Goal: Navigation & Orientation: Find specific page/section

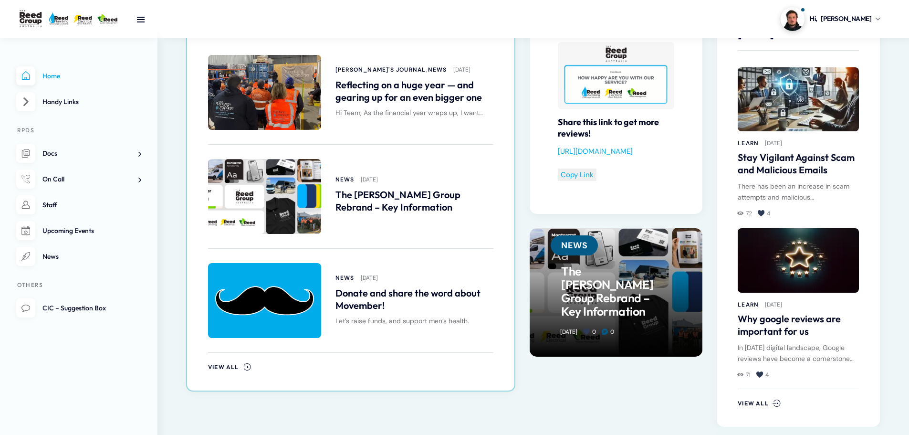
scroll to position [525, 0]
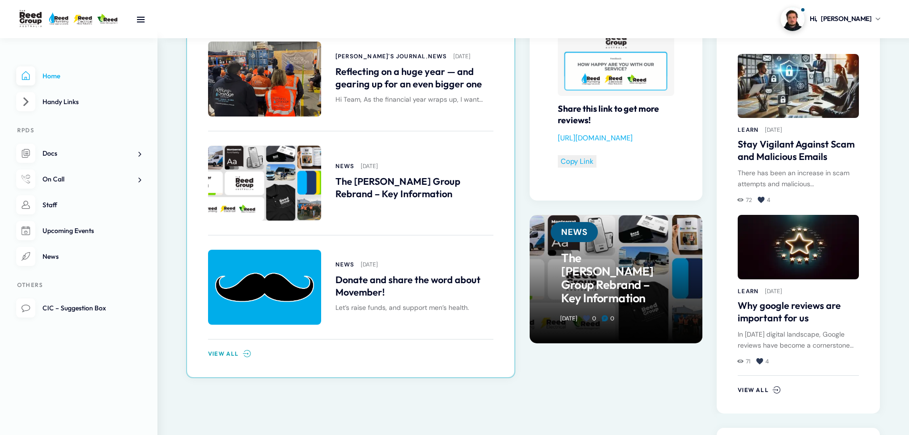
click at [240, 349] on link "View All" at bounding box center [229, 353] width 43 height 10
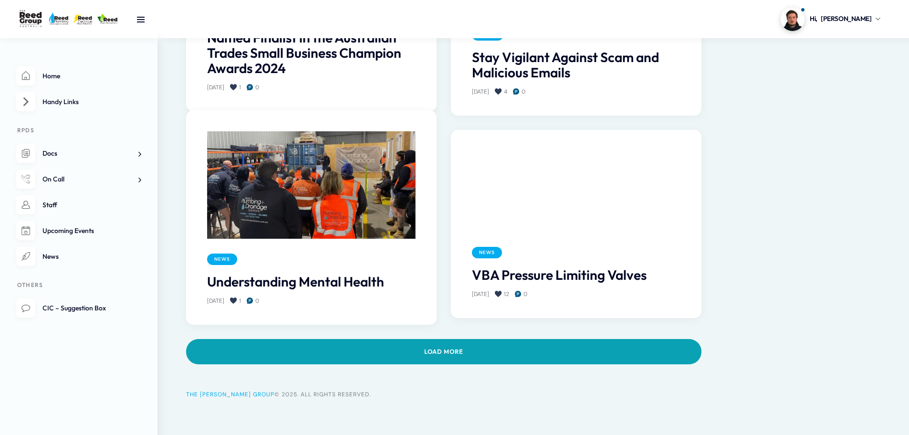
scroll to position [831, 0]
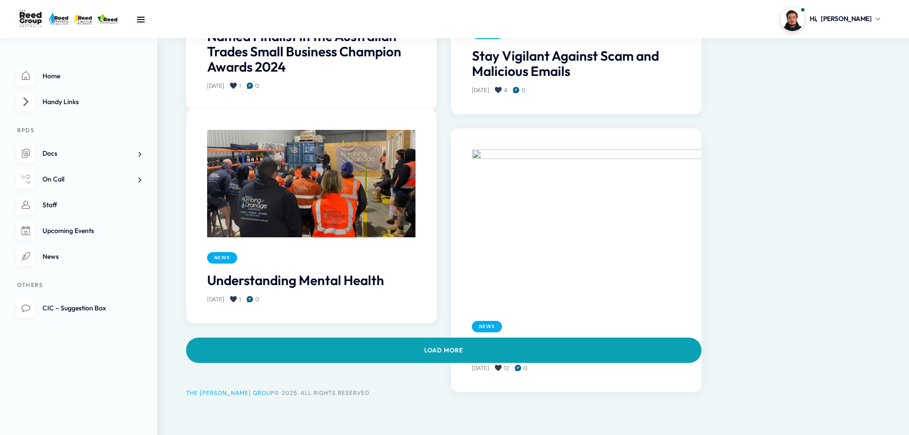
click at [449, 354] on link "Load more" at bounding box center [443, 349] width 515 height 25
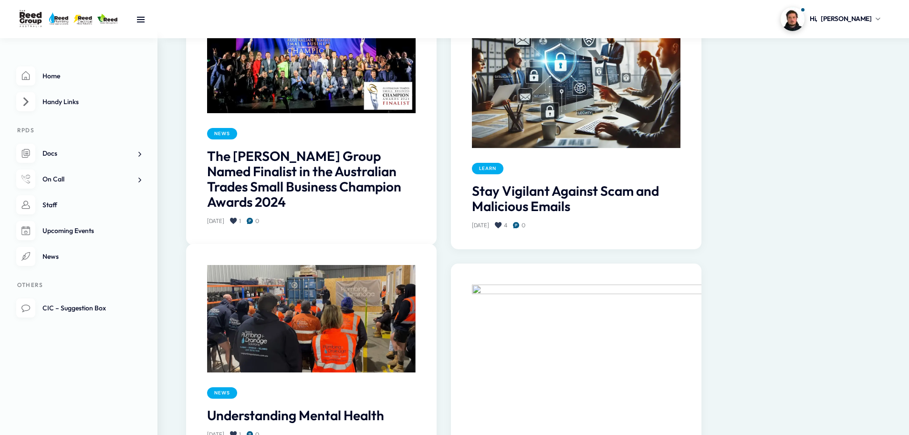
scroll to position [744, 0]
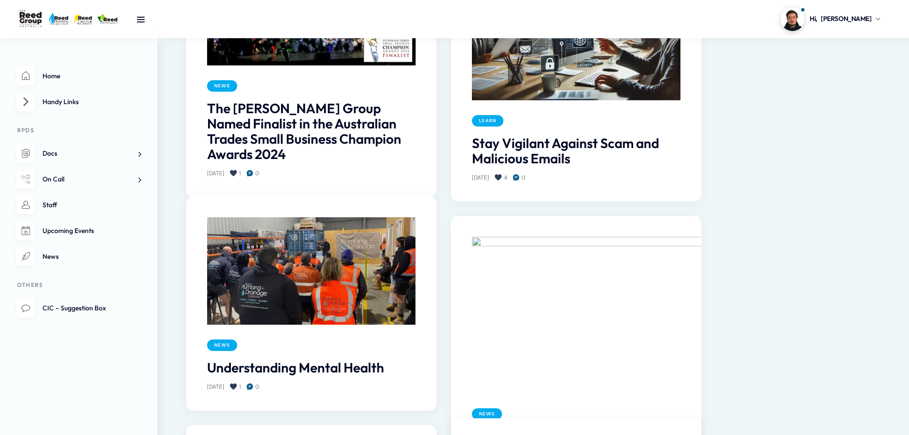
click at [392, 271] on img at bounding box center [311, 270] width 208 height 107
click at [335, 368] on link "Understanding Mental Health" at bounding box center [311, 367] width 208 height 15
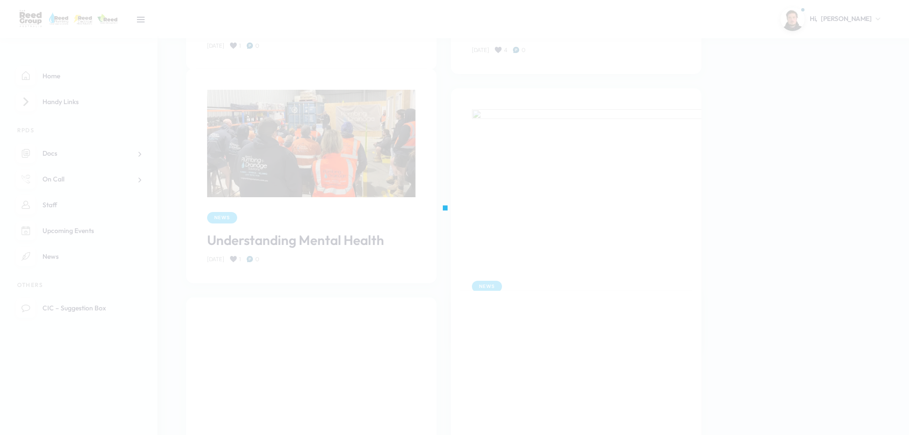
scroll to position [1030, 0]
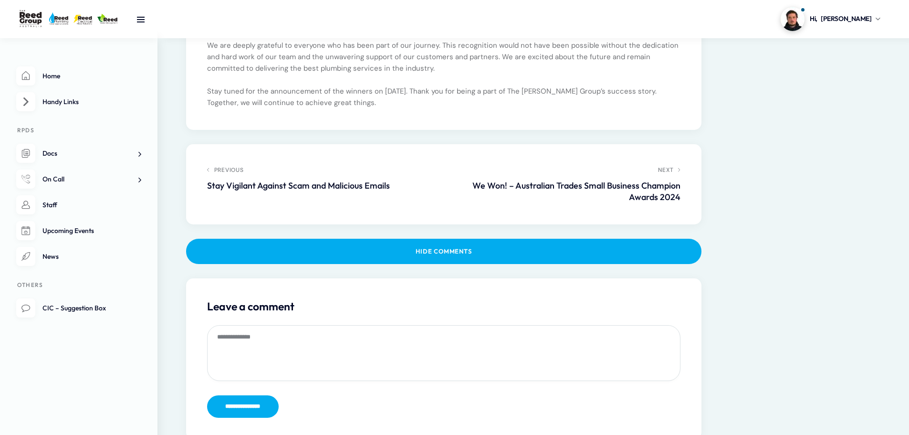
scroll to position [716, 0]
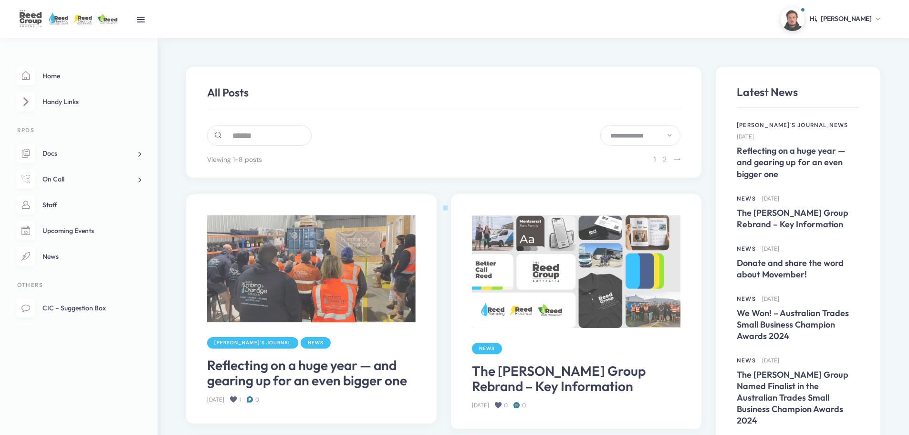
scroll to position [831, 0]
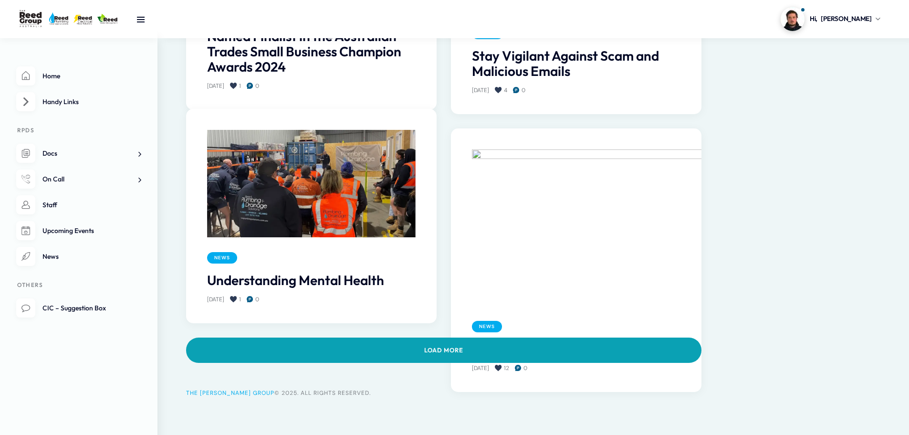
click at [354, 344] on link "Load more" at bounding box center [443, 349] width 515 height 25
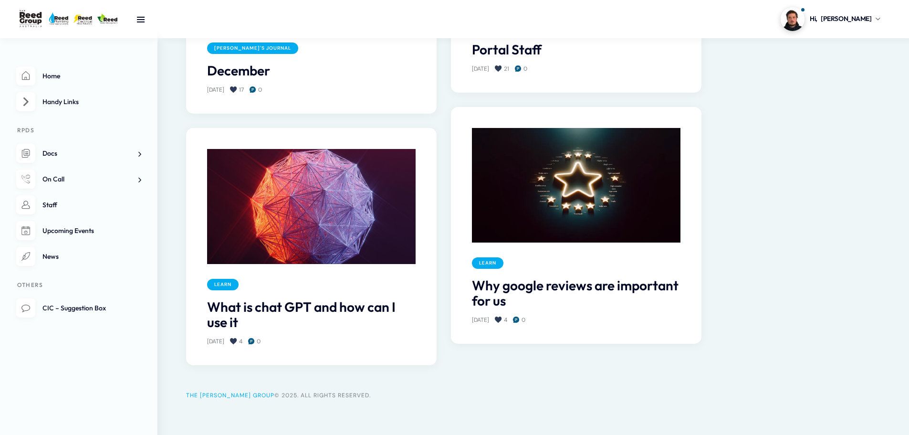
scroll to position [1532, 0]
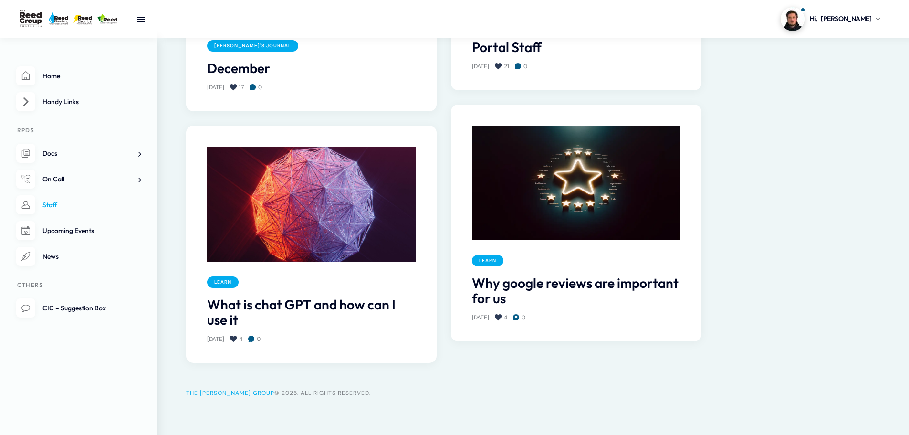
click at [87, 206] on link "Staff" at bounding box center [78, 205] width 125 height 20
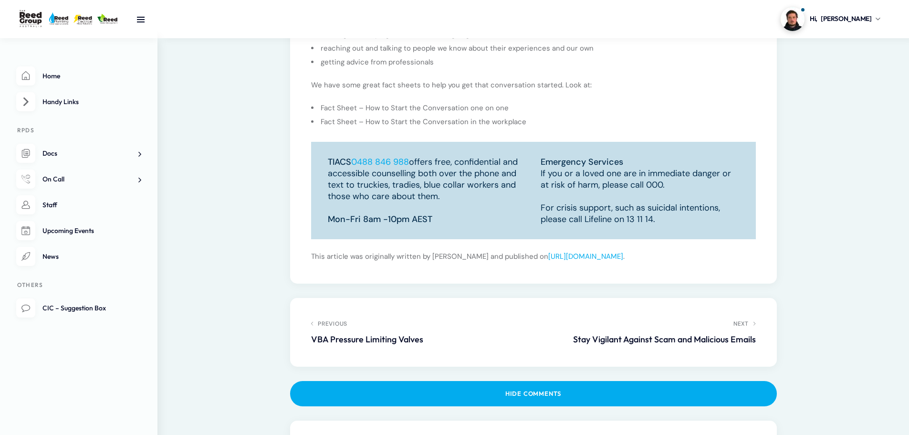
scroll to position [1363, 0]
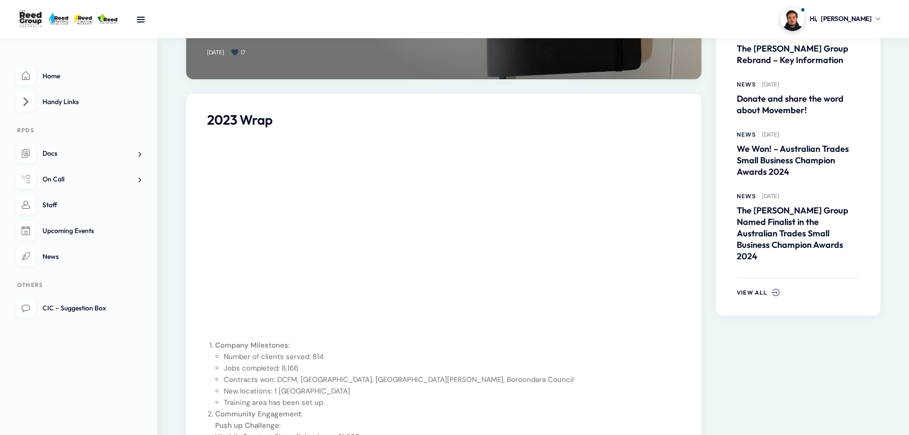
scroll to position [143, 0]
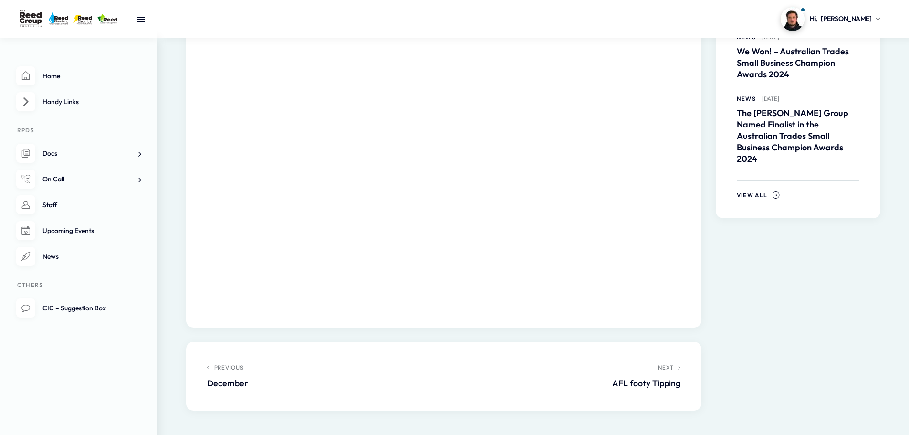
scroll to position [0, 0]
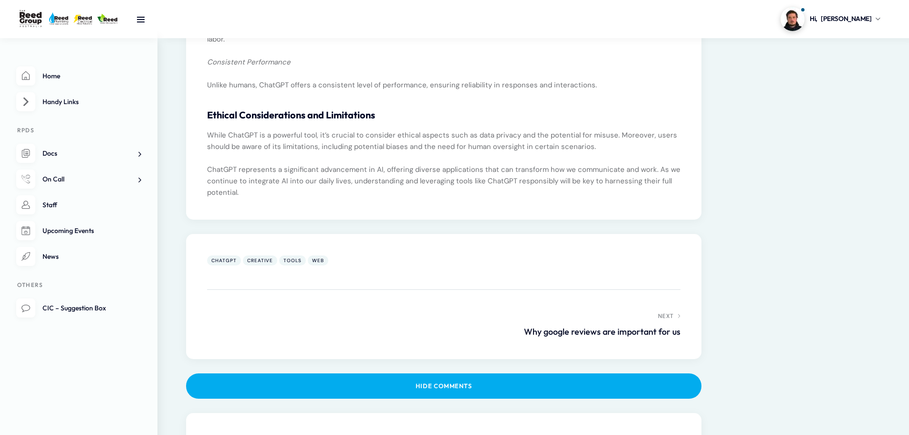
scroll to position [954, 0]
